Goal: Navigation & Orientation: Find specific page/section

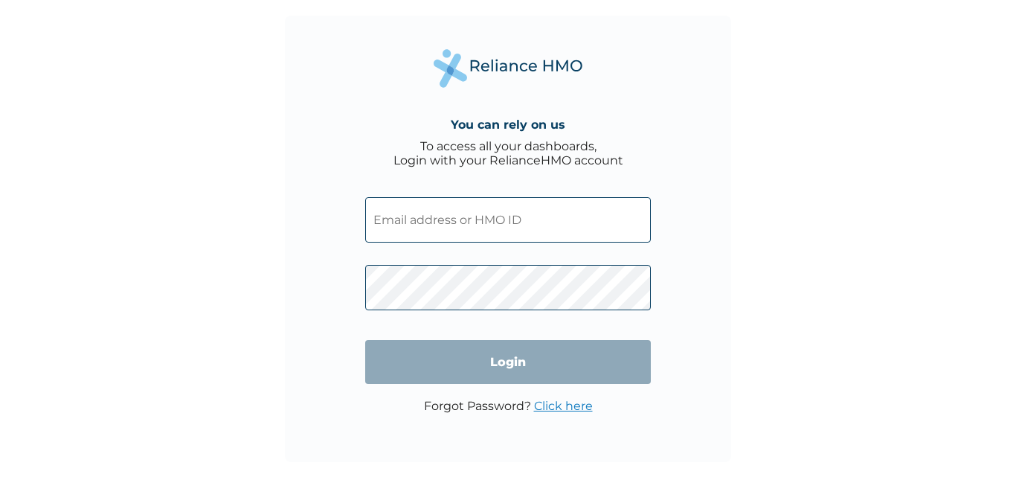
click at [431, 220] on input "text" at bounding box center [508, 219] width 286 height 45
type input "[EMAIL_ADDRESS][DOMAIN_NAME]"
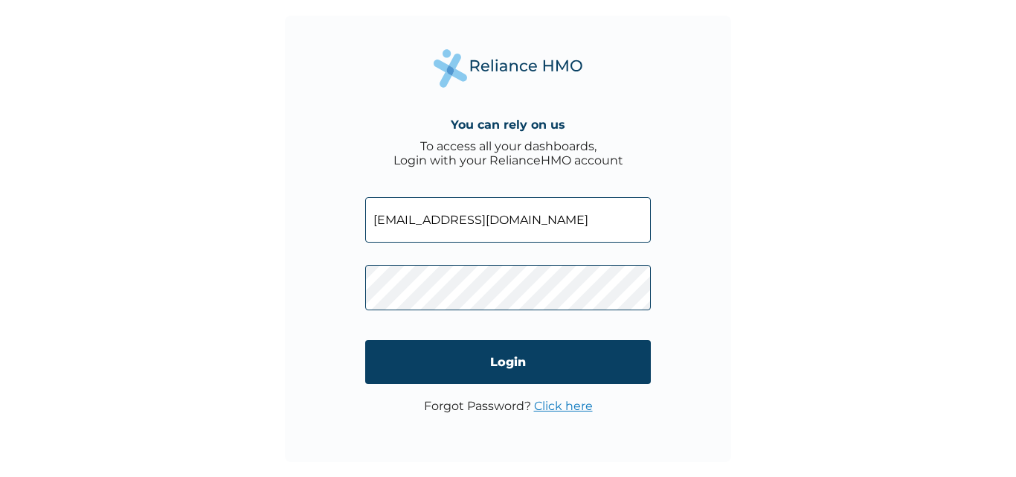
click input "Login" at bounding box center [508, 362] width 286 height 44
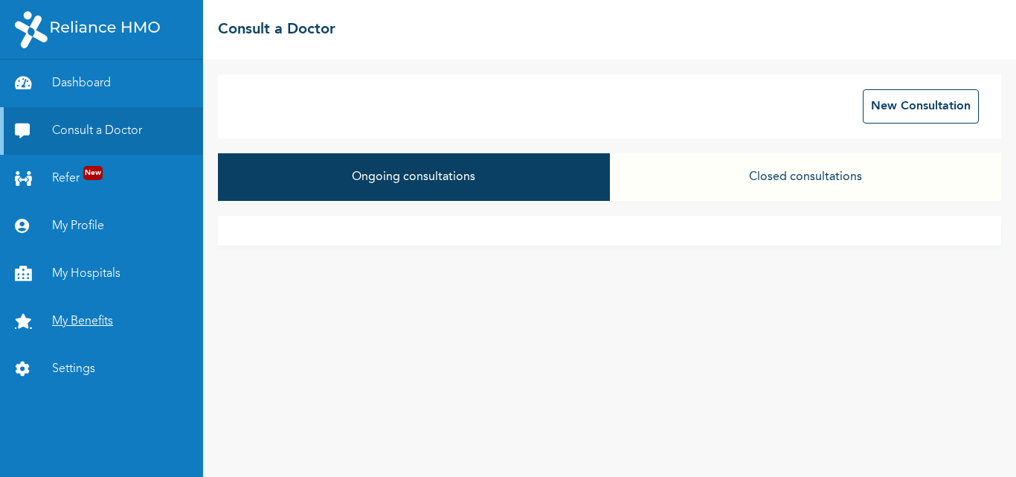
click at [90, 321] on link "My Benefits" at bounding box center [101, 322] width 203 height 48
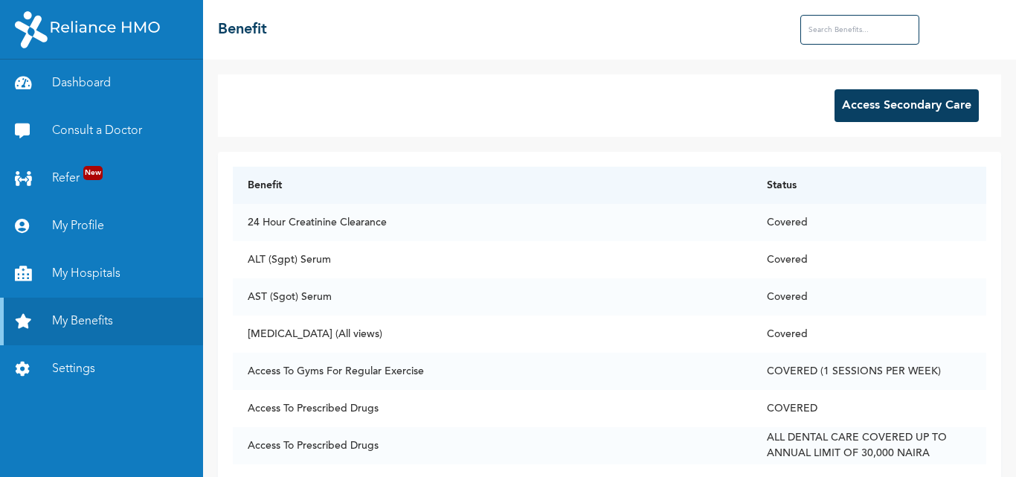
click at [875, 89] on button "Access Secondary Care" at bounding box center [907, 105] width 144 height 33
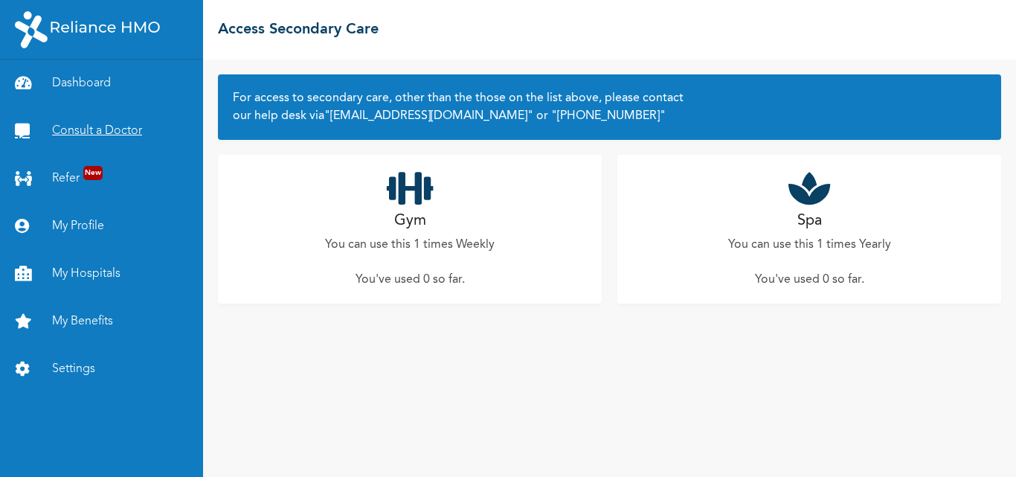
click at [89, 121] on link "Consult a Doctor" at bounding box center [101, 131] width 203 height 48
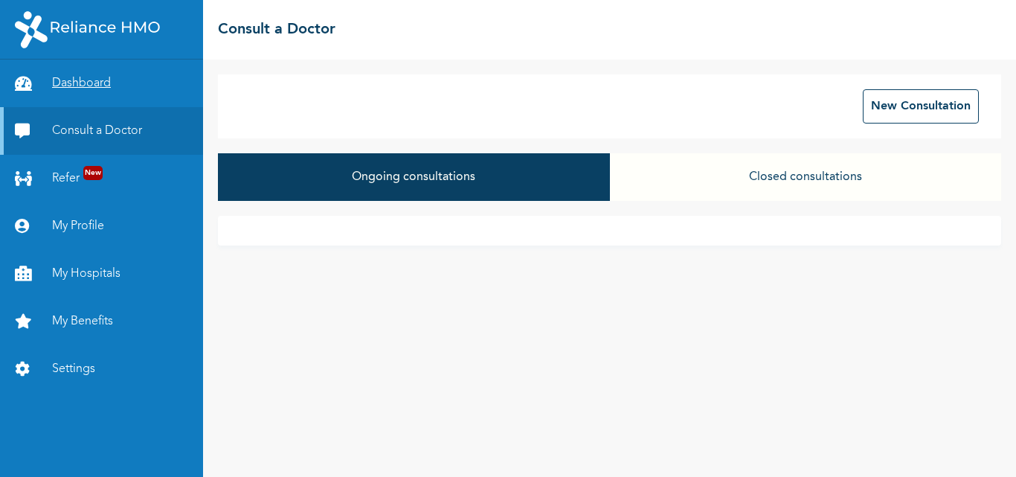
click at [56, 86] on link "Dashboard" at bounding box center [101, 84] width 203 height 48
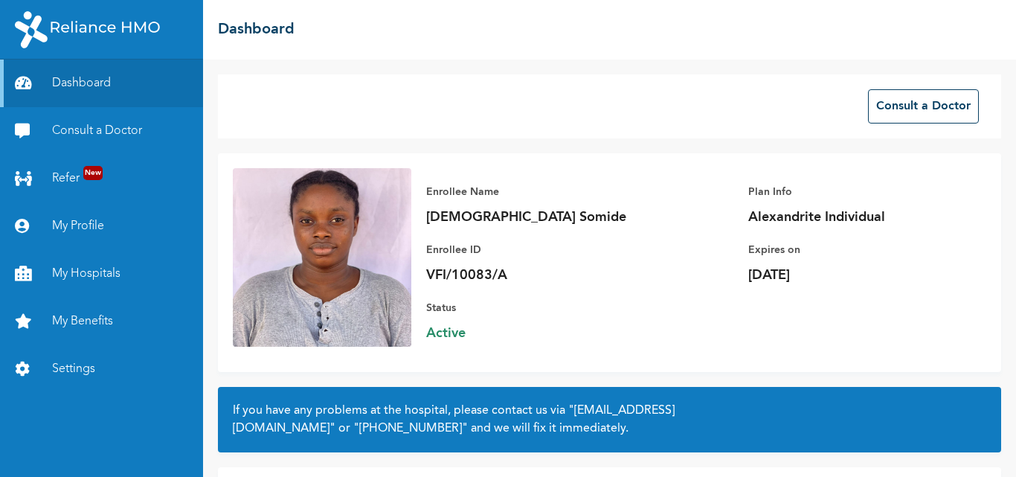
scroll to position [109, 0]
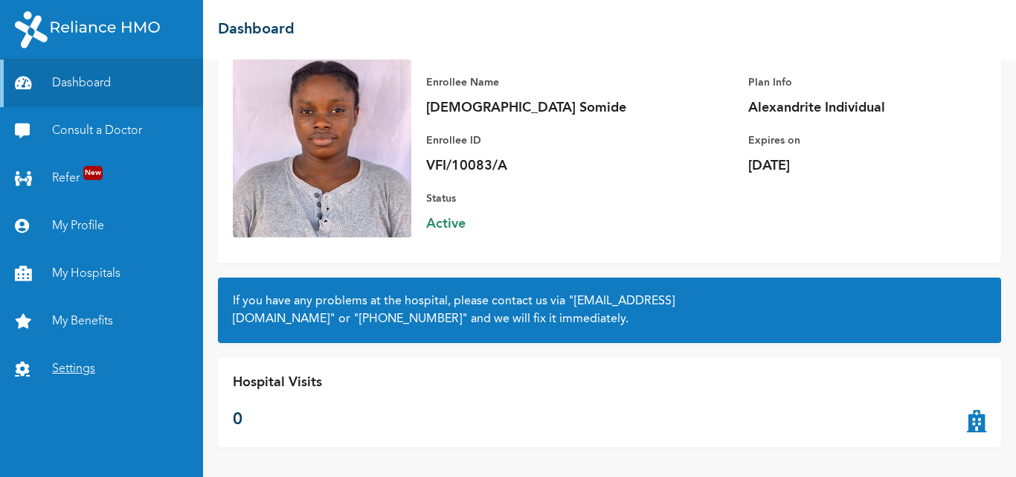
click at [87, 364] on link "Settings" at bounding box center [101, 369] width 203 height 48
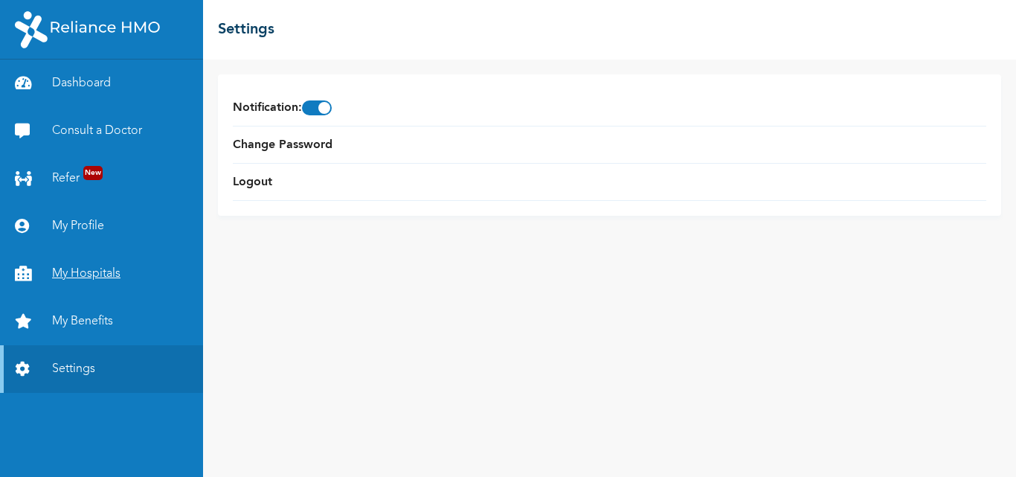
click at [83, 279] on link "My Hospitals" at bounding box center [101, 274] width 203 height 48
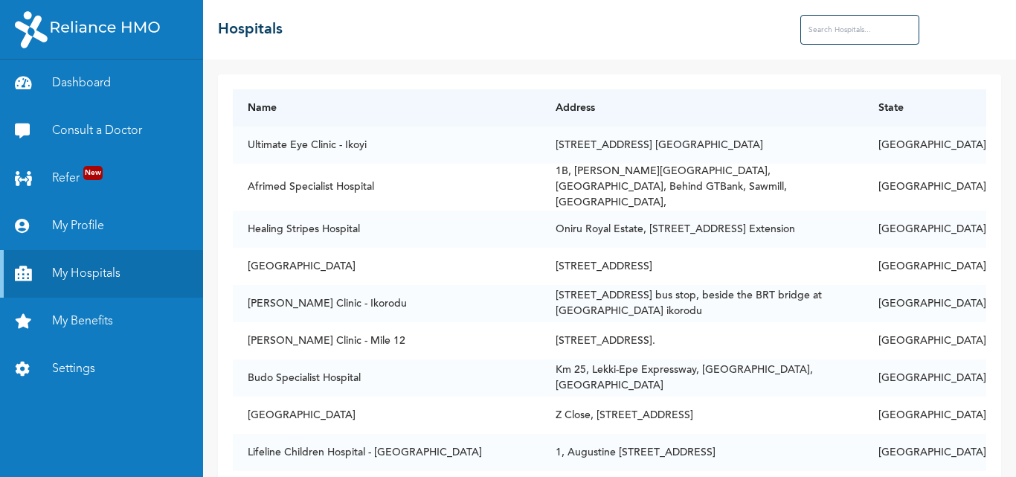
click at [817, 31] on input "text" at bounding box center [859, 30] width 119 height 30
